Goal: Task Accomplishment & Management: Use online tool/utility

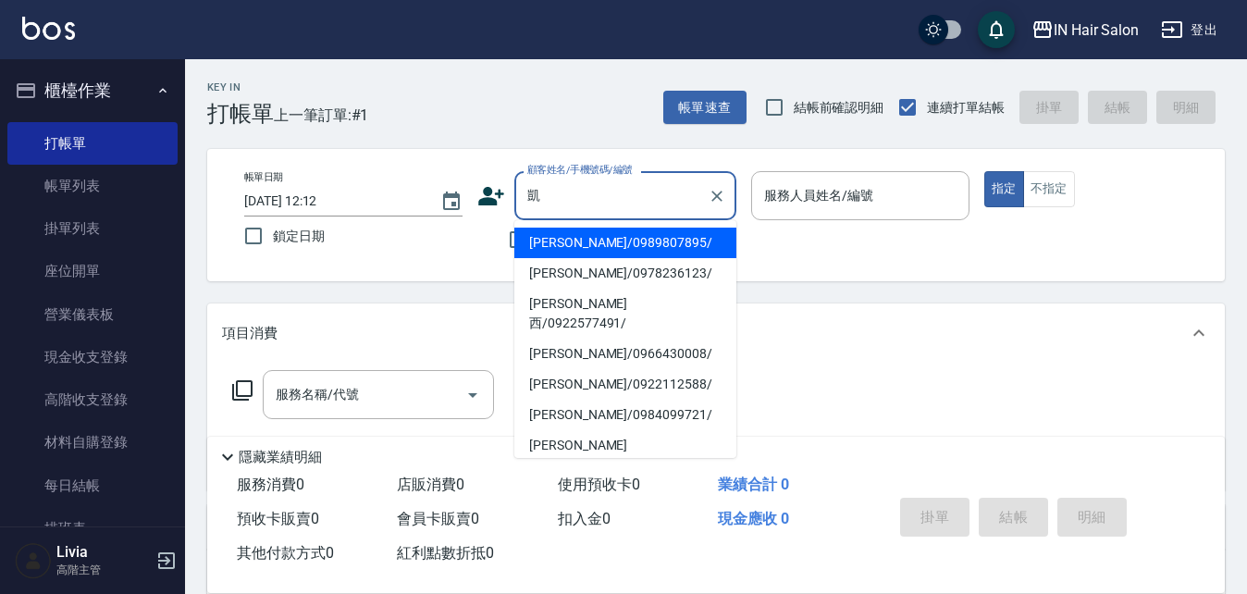
click at [568, 306] on li "[PERSON_NAME]西/0922577491/" at bounding box center [625, 314] width 222 height 50
type input "[PERSON_NAME]西/0922577491/"
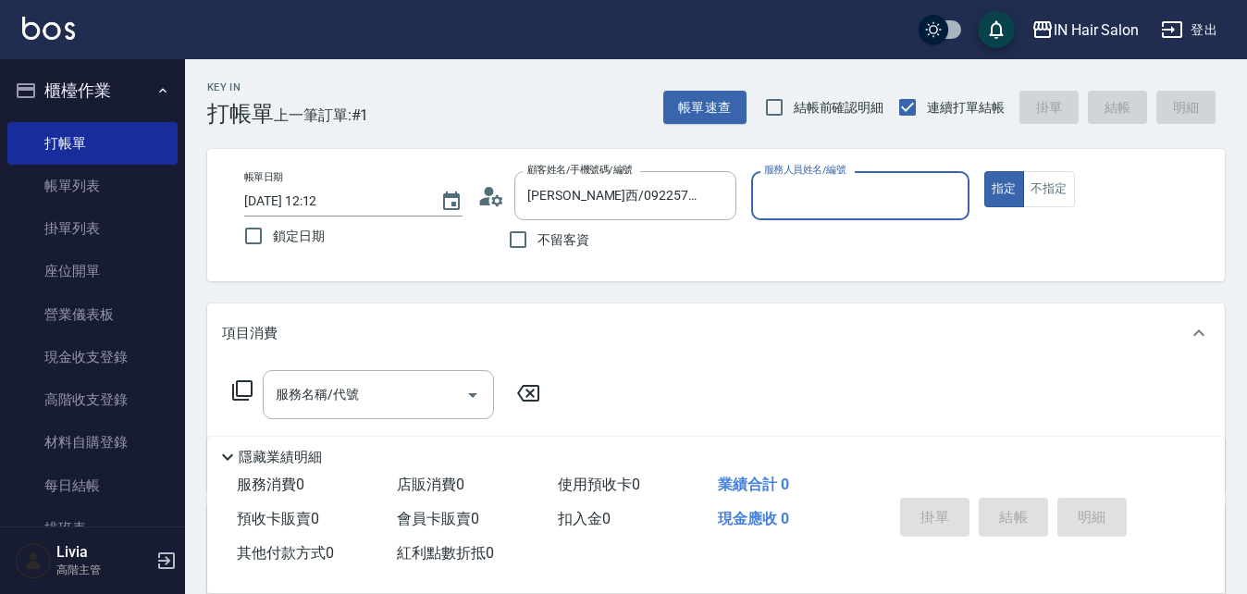
type input "7號設計師[PERSON_NAME]-7"
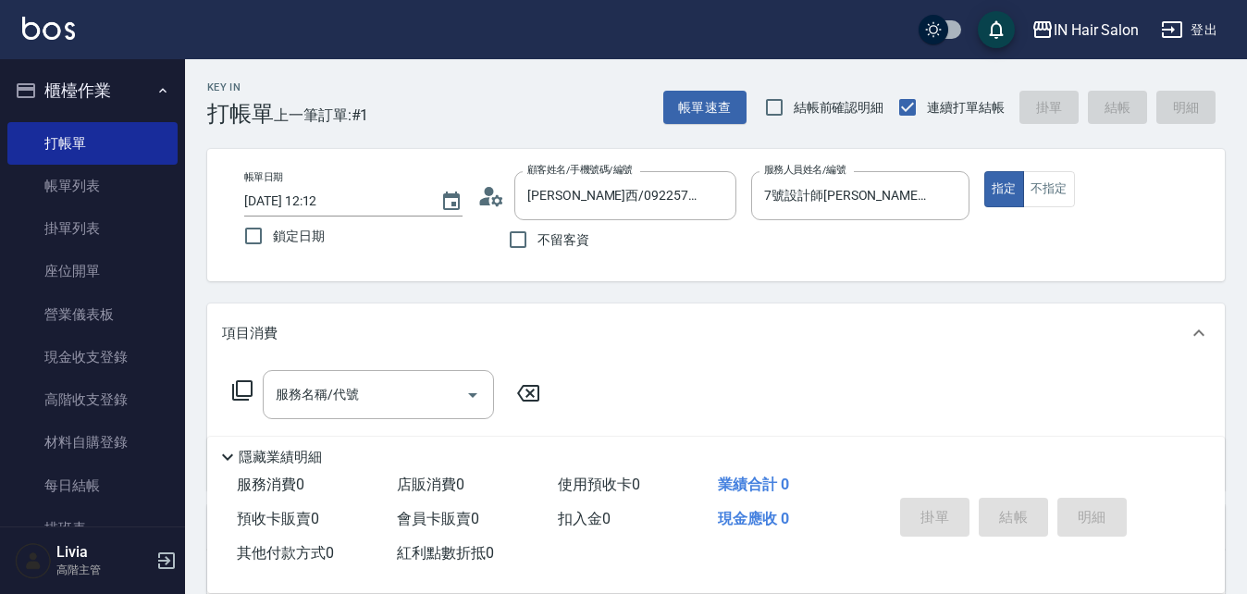
click at [240, 388] on icon at bounding box center [242, 390] width 22 height 22
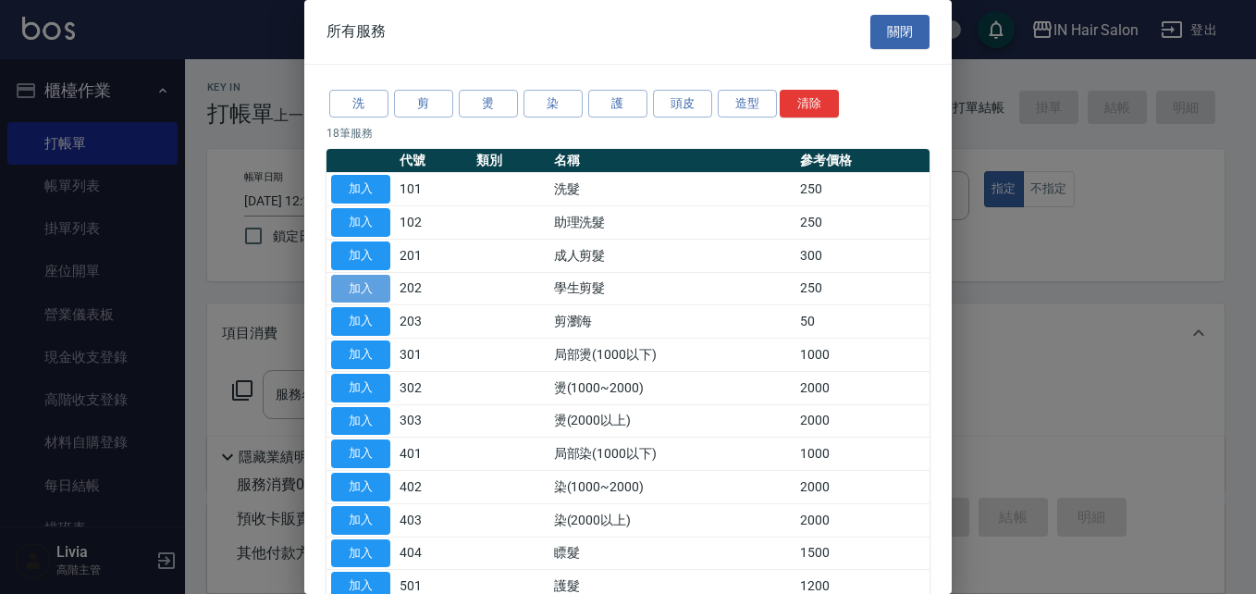
click at [362, 284] on button "加入" at bounding box center [360, 289] width 59 height 29
type input "學生剪髮(202)"
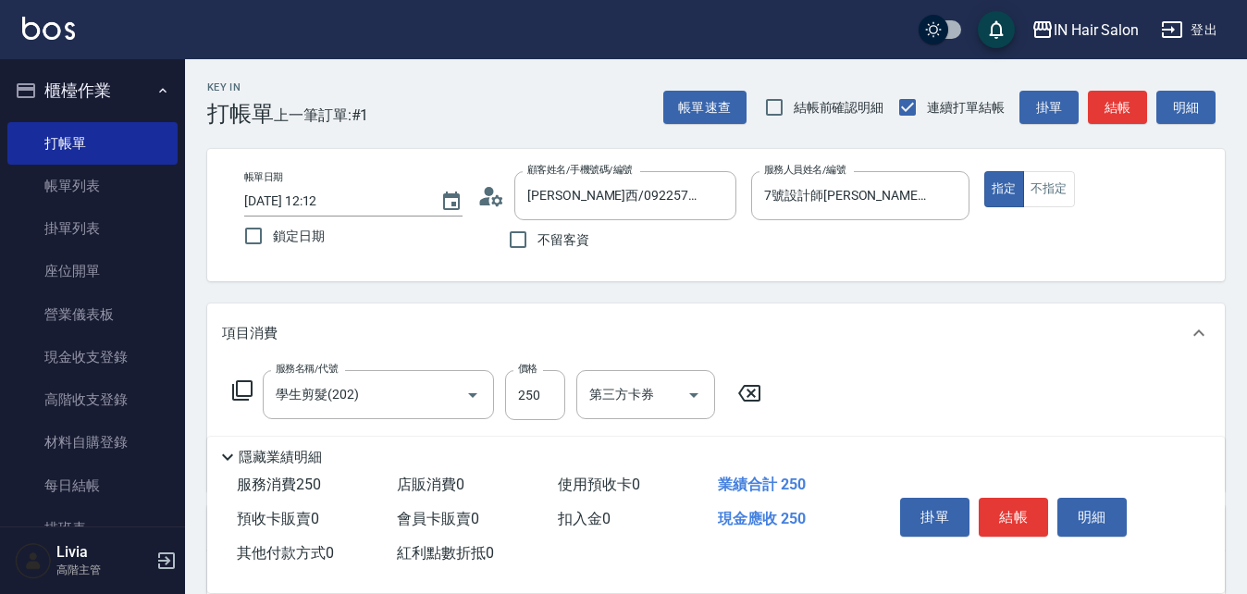
click at [245, 385] on icon at bounding box center [242, 390] width 22 height 22
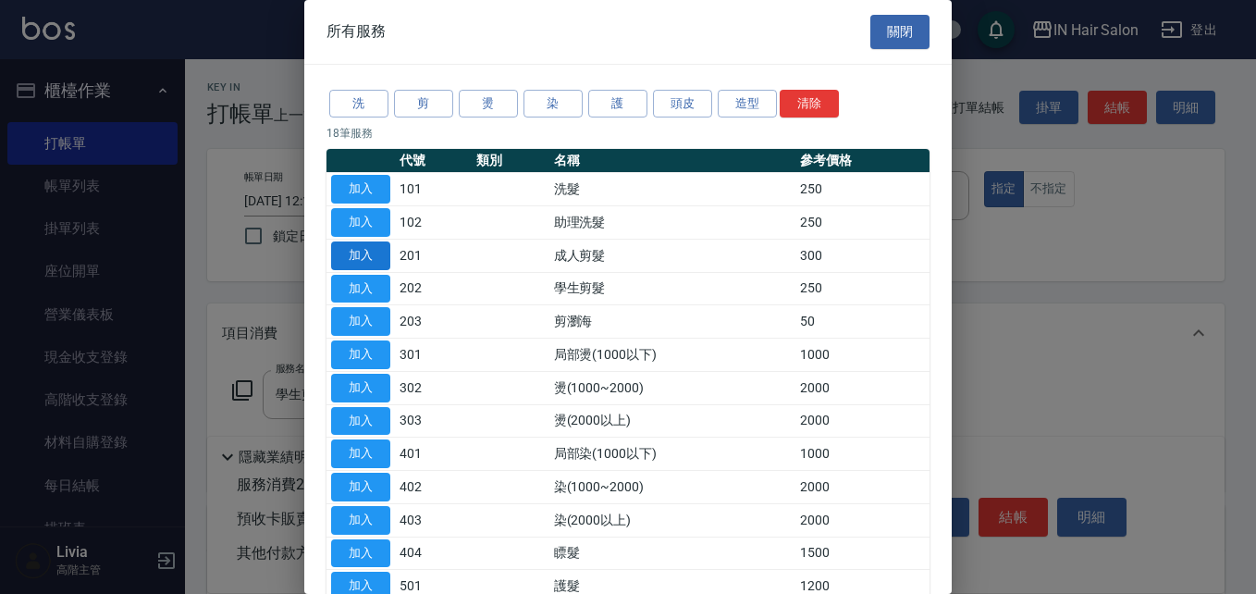
click at [371, 251] on button "加入" at bounding box center [360, 255] width 59 height 29
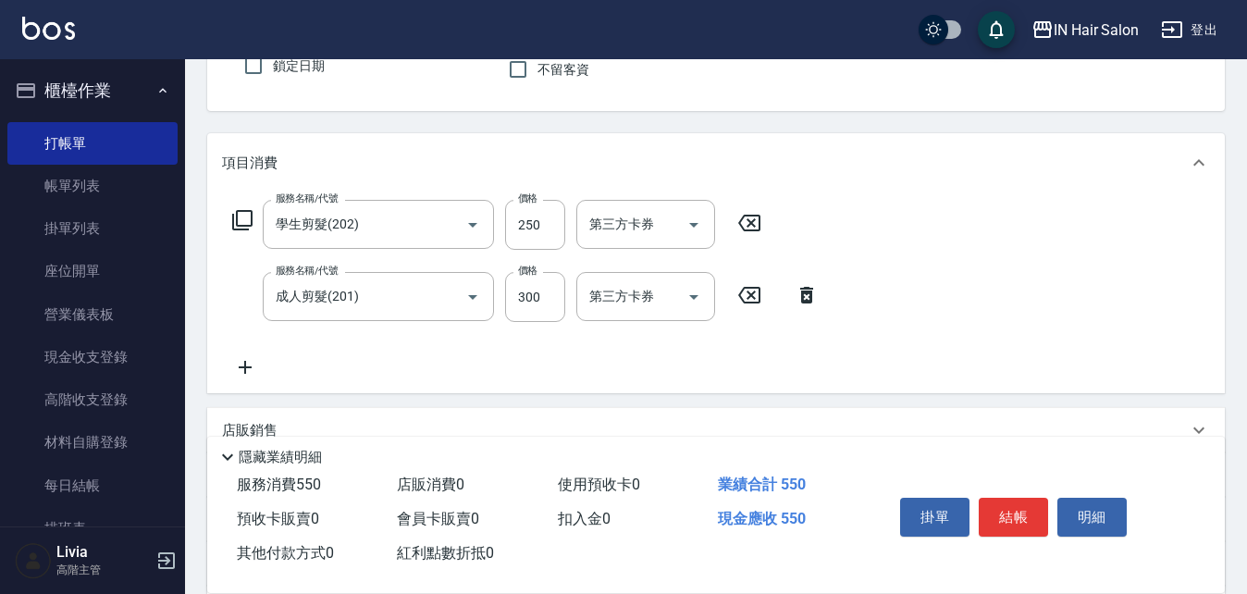
scroll to position [185, 0]
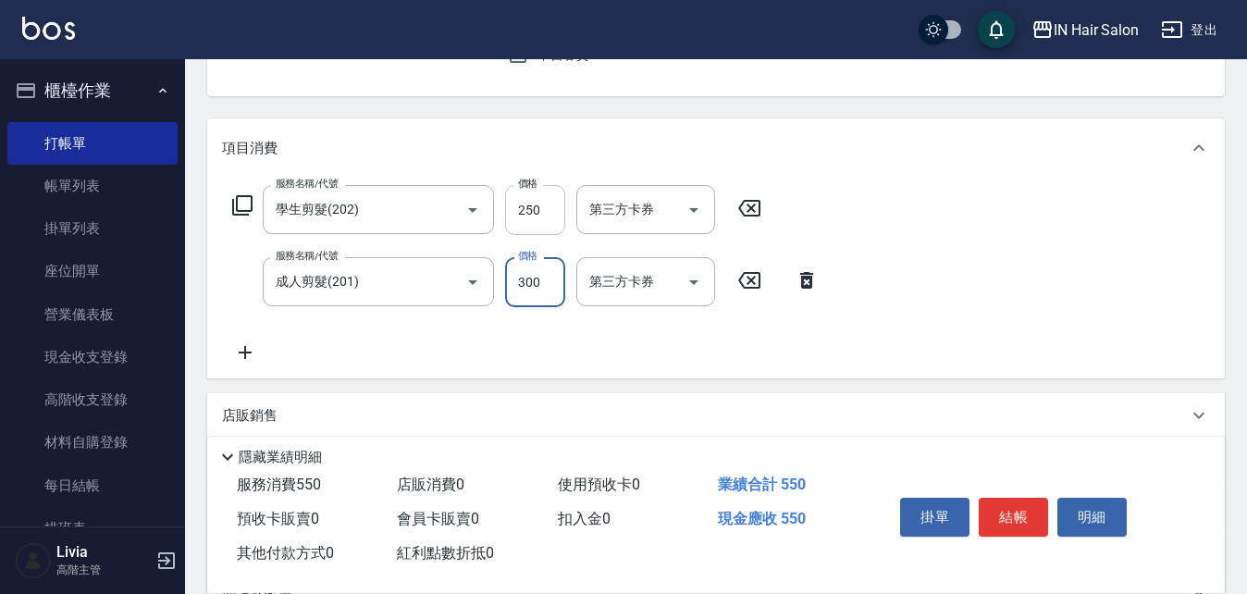
click at [556, 218] on input "250" at bounding box center [535, 210] width 60 height 50
type input "300"
click at [480, 335] on div "服務名稱/代號 學生剪髮(202) 服務名稱/代號 價格 300 價格 第三方卡券 第三方卡券 服務名稱/代號 成人剪髮(201) 服務名稱/代號 價格 30…" at bounding box center [526, 274] width 608 height 179
click at [547, 276] on input "300" at bounding box center [535, 282] width 60 height 50
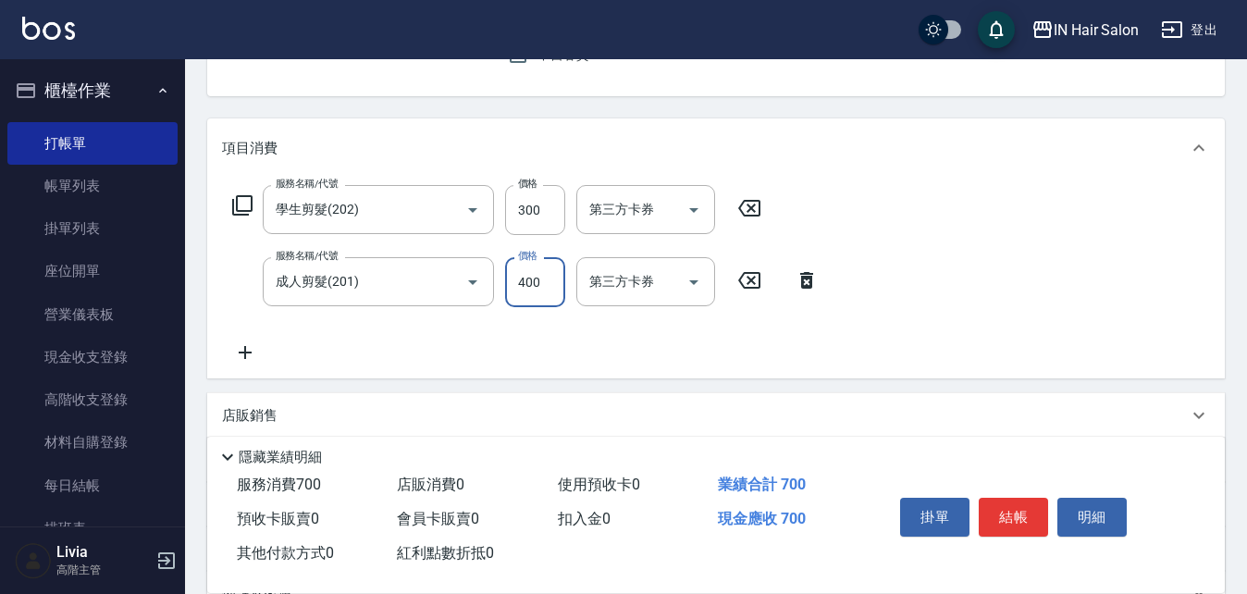
type input "400"
click at [447, 335] on div "服務名稱/代號 學生剪髮(202) 服務名稱/代號 價格 300 價格 第三方卡券 第三方卡券 服務名稱/代號 成人剪髮(201) 服務名稱/代號 價格 40…" at bounding box center [526, 274] width 608 height 179
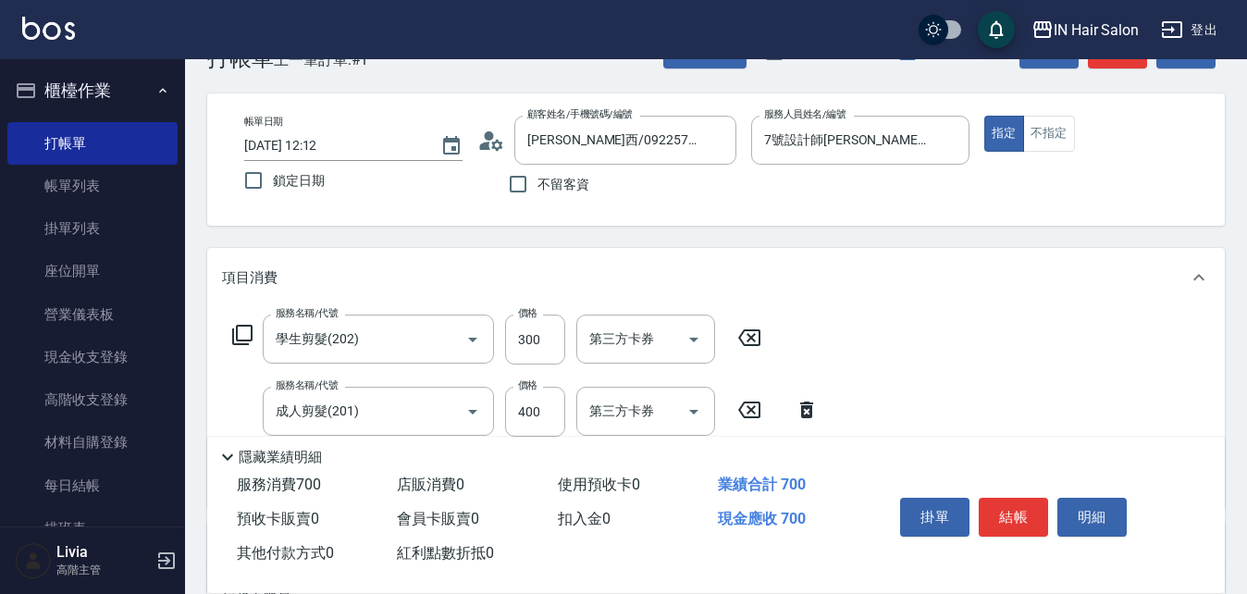
scroll to position [0, 0]
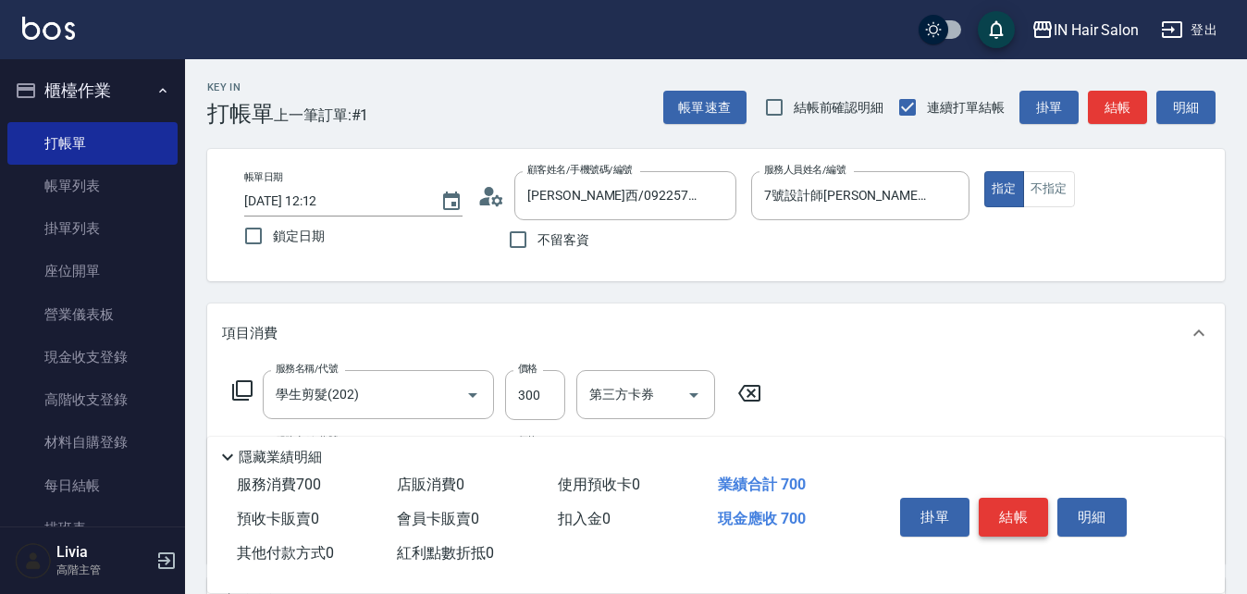
click at [1016, 507] on button "結帳" at bounding box center [1013, 517] width 69 height 39
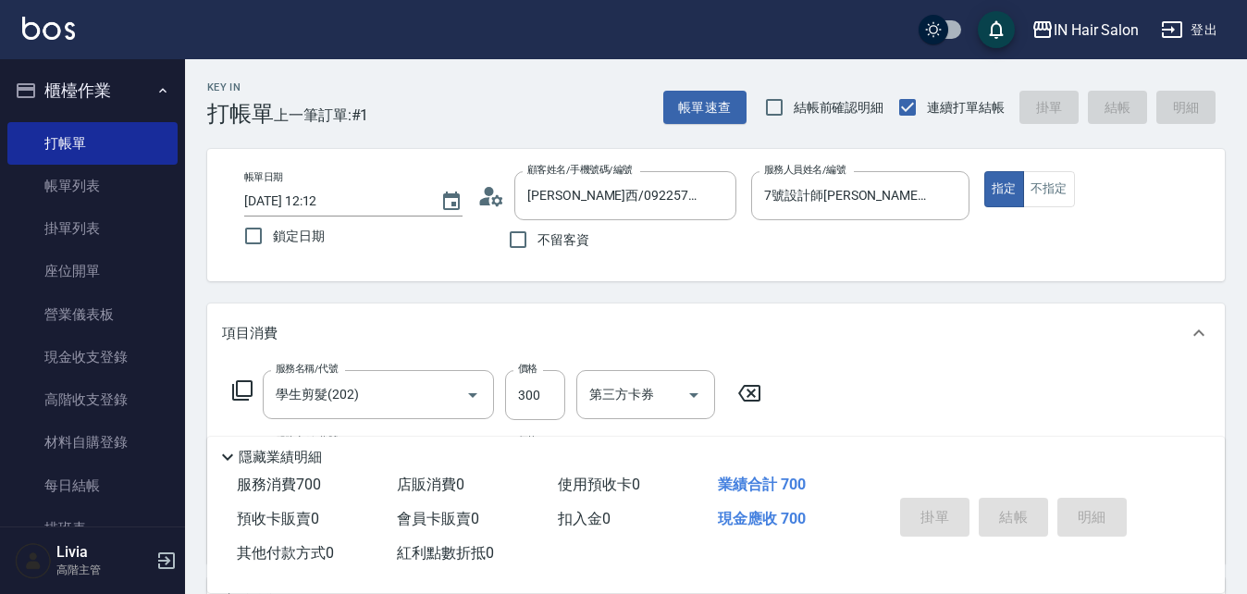
type input "[DATE] 13:22"
